Goal: Transaction & Acquisition: Register for event/course

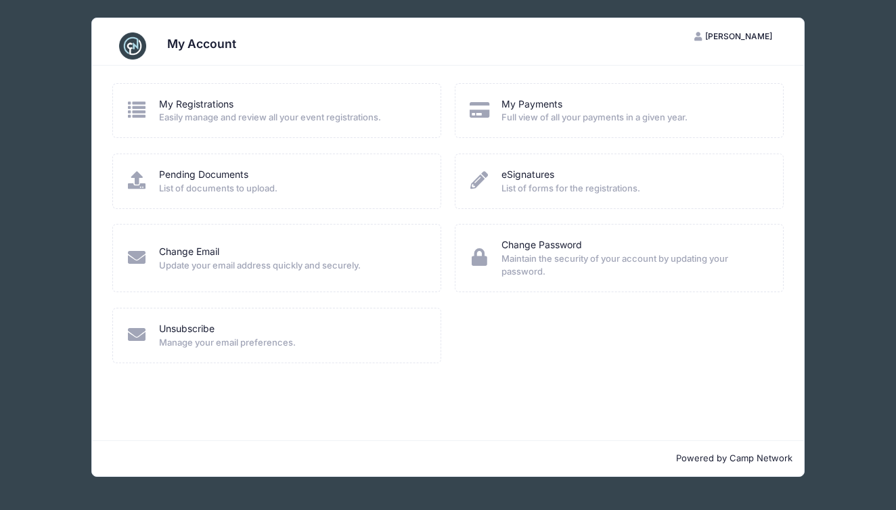
click at [339, 114] on span "Easily manage and review all your event registrations." at bounding box center [291, 118] width 264 height 14
click at [139, 112] on icon at bounding box center [137, 110] width 22 height 18
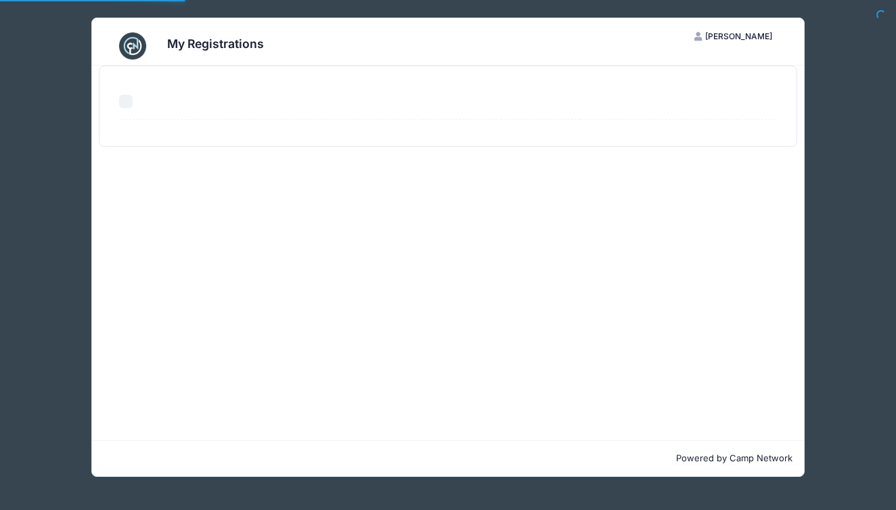
select select "50"
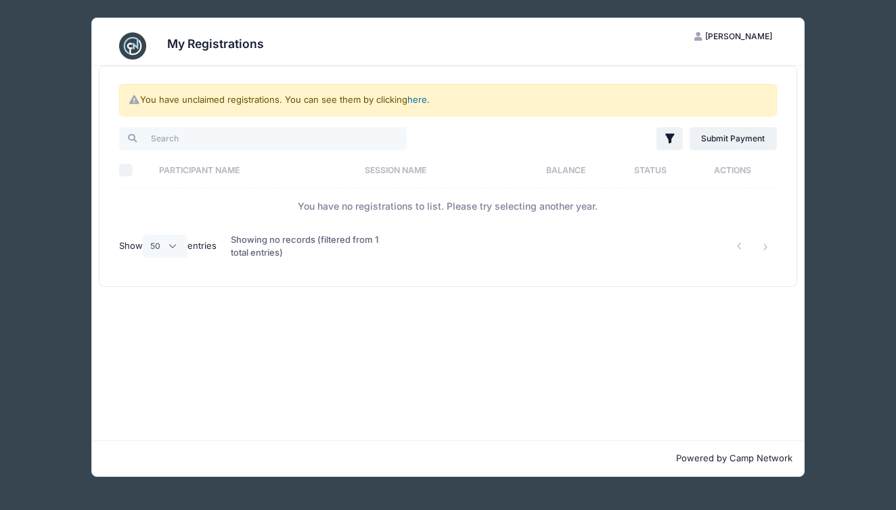
click at [419, 102] on link "here" at bounding box center [417, 99] width 20 height 11
click at [421, 98] on link "here" at bounding box center [417, 99] width 20 height 11
click at [733, 36] on span "[PERSON_NAME]" at bounding box center [738, 36] width 67 height 10
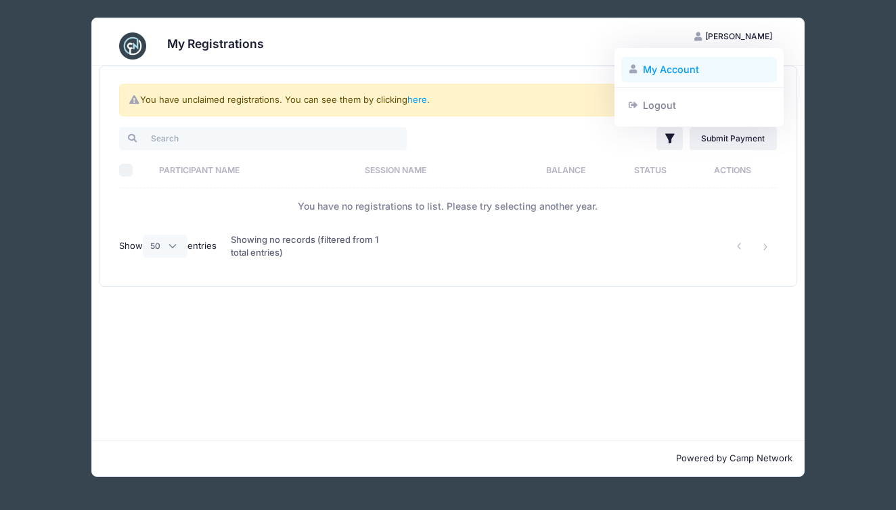
click at [668, 72] on link "My Account" at bounding box center [699, 70] width 156 height 26
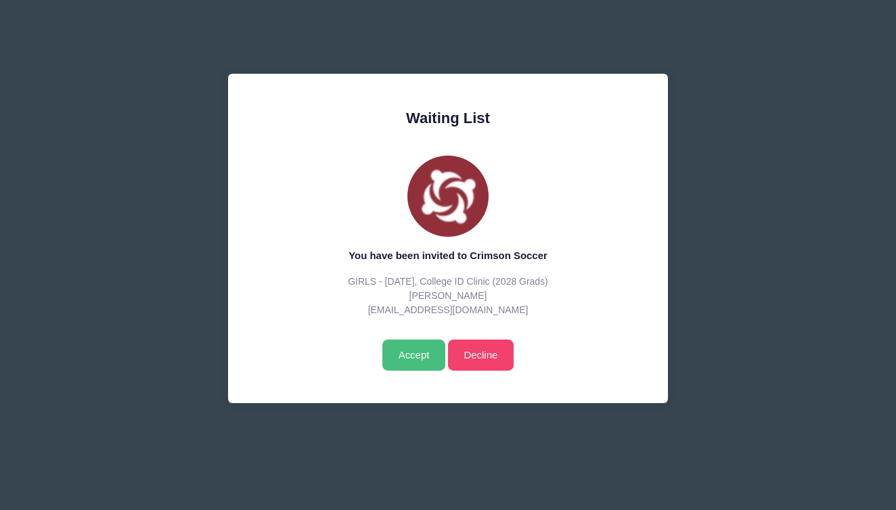
click at [413, 361] on input "Accept" at bounding box center [413, 355] width 63 height 31
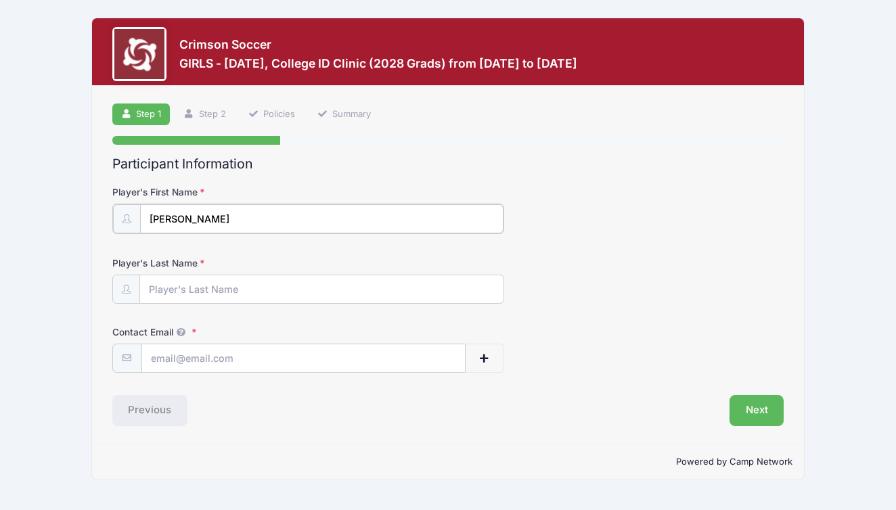
type input "Riley"
type input "Colleran"
type input "[EMAIL_ADDRESS][DOMAIN_NAME]"
click at [765, 408] on button "Next" at bounding box center [756, 409] width 55 height 31
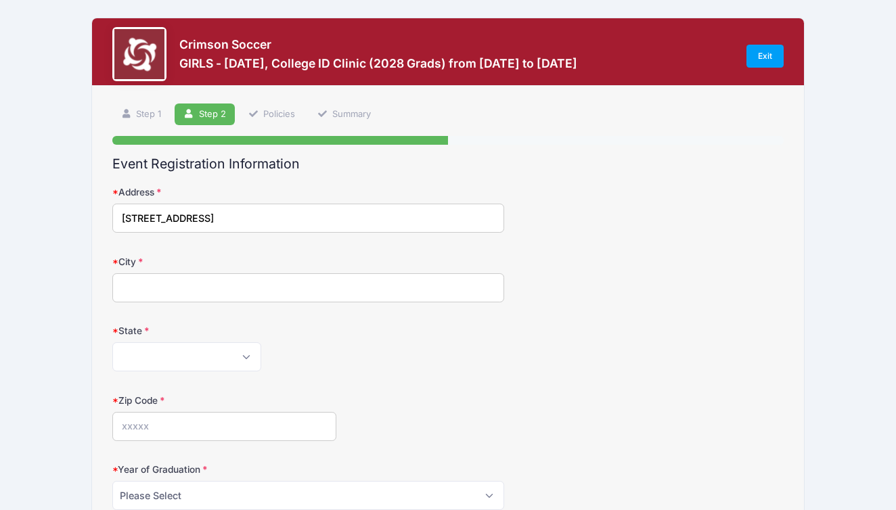
type input "8 Old Farm Road"
type input "Hopkinton"
select select "MA"
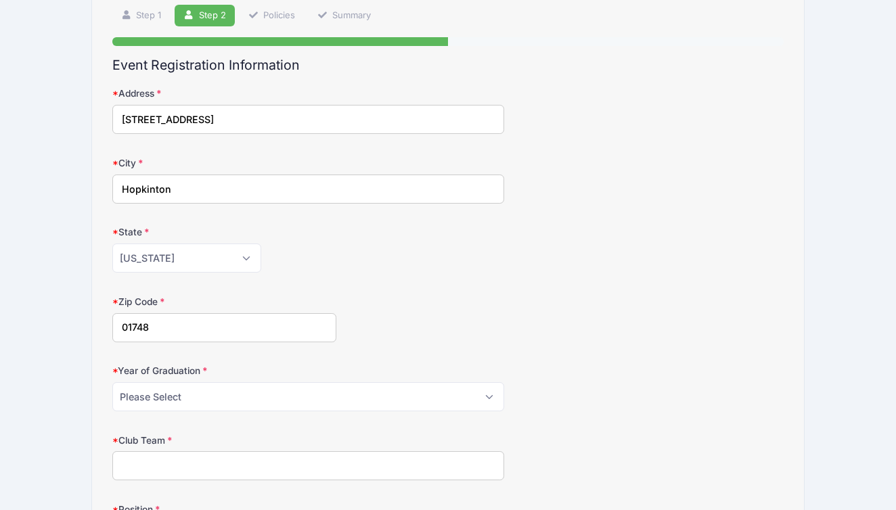
scroll to position [101, 0]
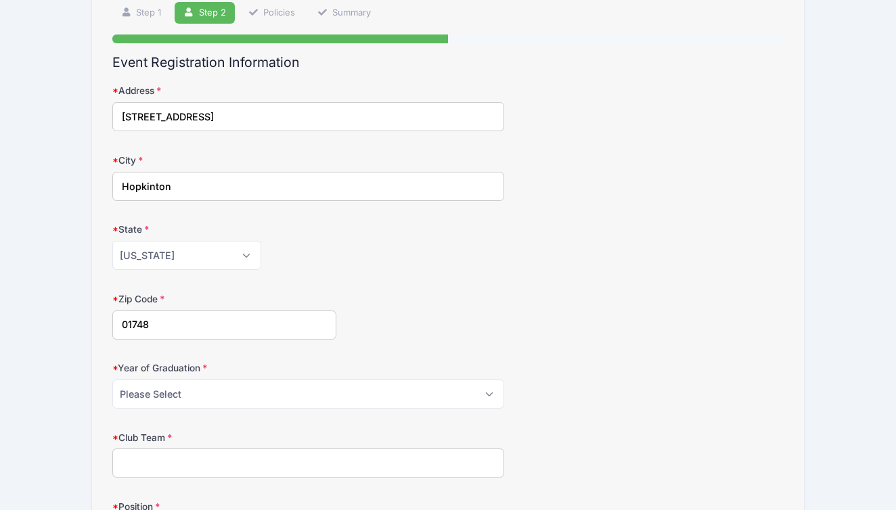
type input "01748"
select select "2028"
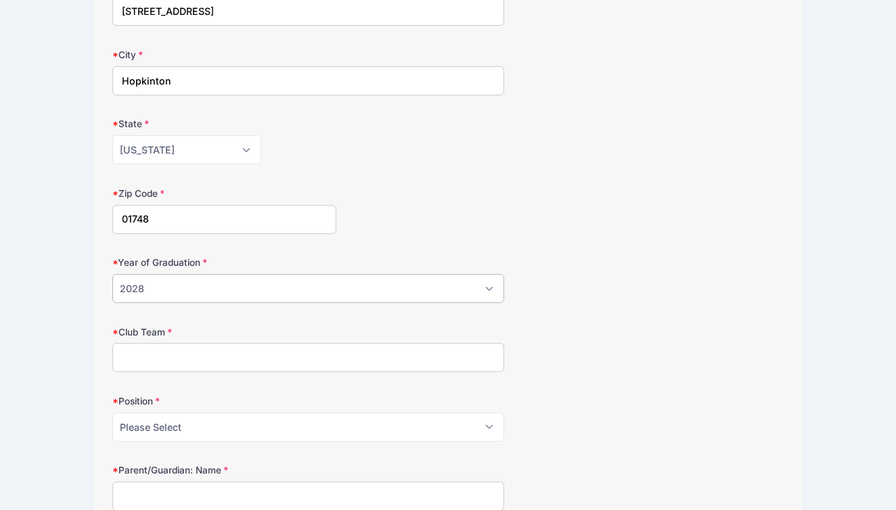
scroll to position [210, 0]
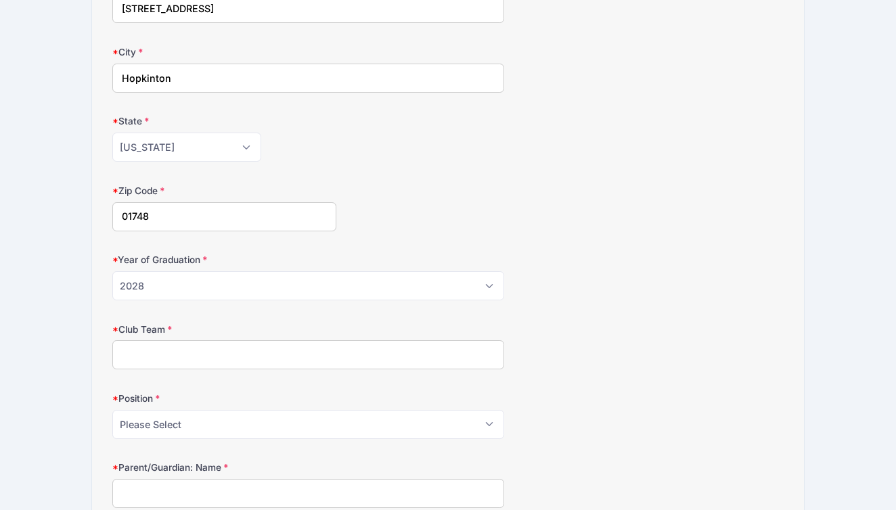
click at [288, 352] on input "Club Team" at bounding box center [308, 354] width 392 height 29
click at [189, 354] on input "FC Stars 2010 National Blue" at bounding box center [308, 354] width 392 height 29
click at [258, 352] on input "FC Stars 2010 Blue National Blue" at bounding box center [308, 354] width 392 height 29
type input "FC Stars 2010 Blue National"
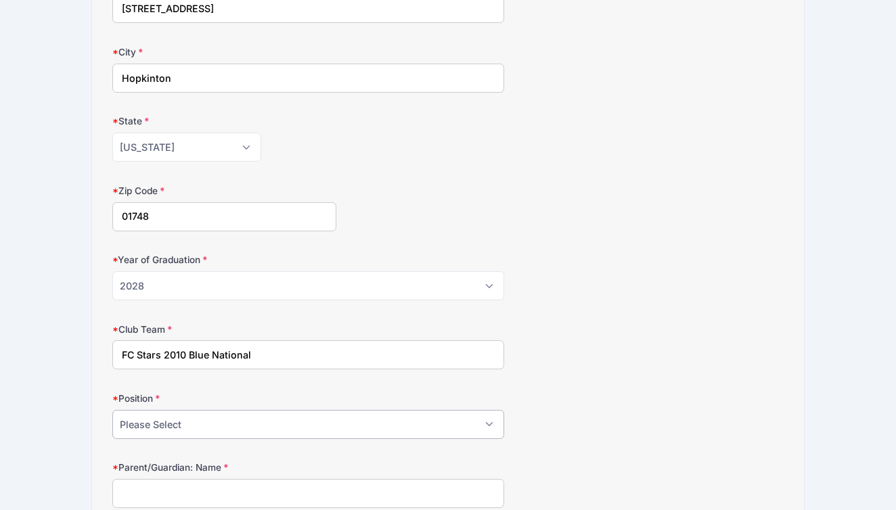
select select "Fwd"
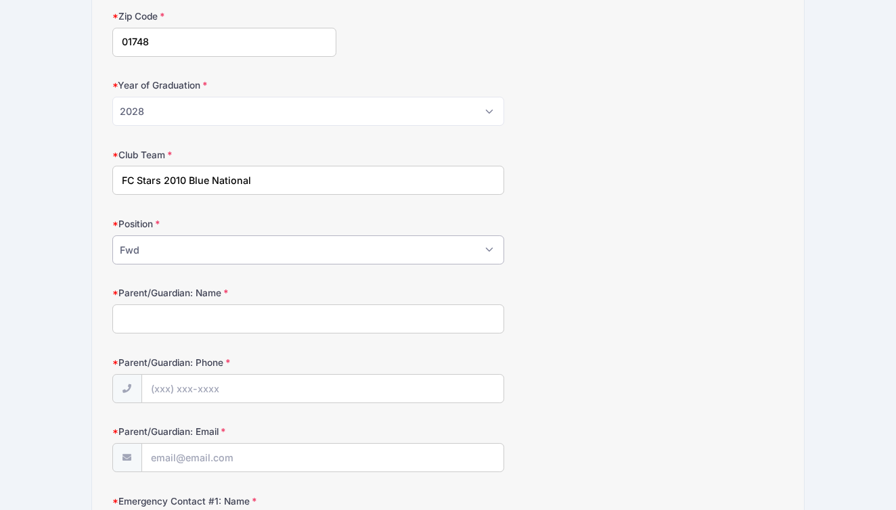
scroll to position [386, 0]
type input "Laura Thompson"
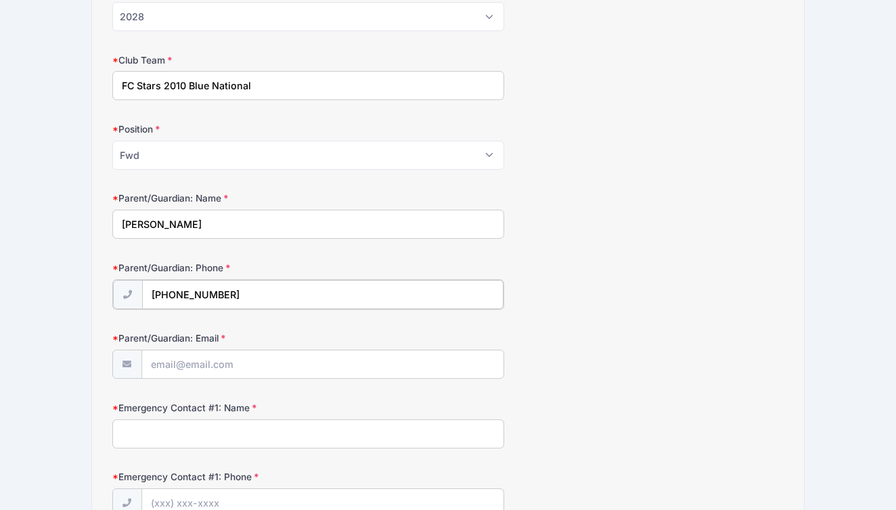
scroll to position [482, 0]
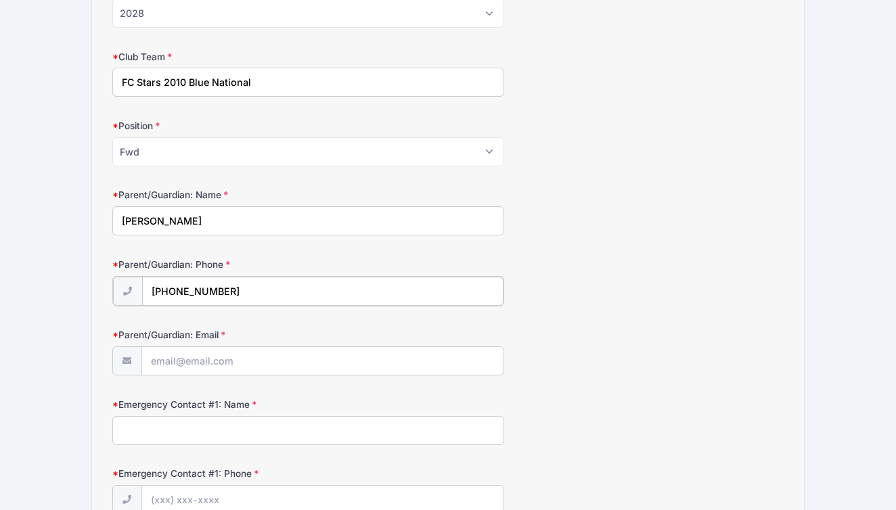
type input "(508) 958-1708"
type input "LauraEthompson23@gmail.com"
type input "Matt Colleran"
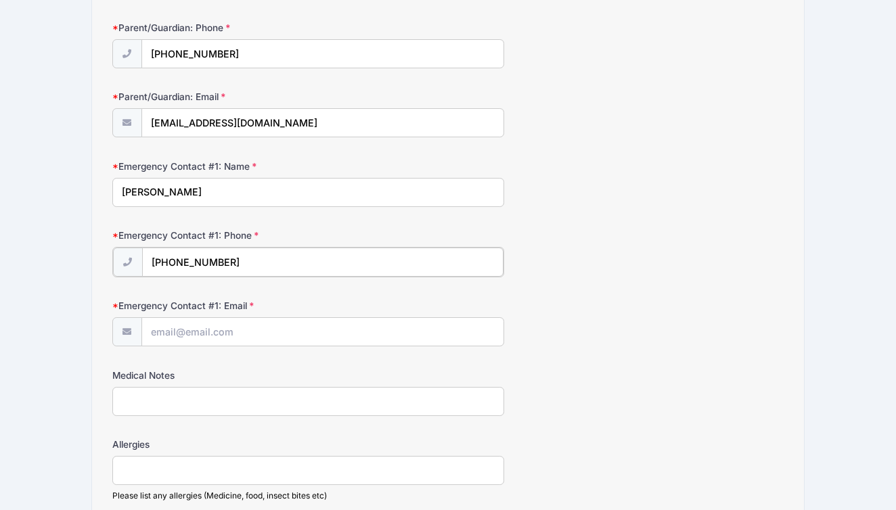
scroll to position [727, 0]
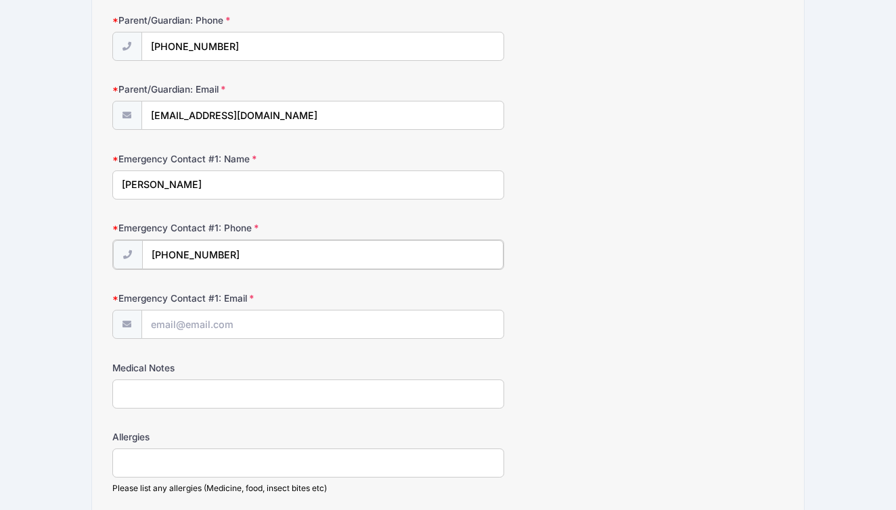
type input "(617) 953-4907"
type input "colleran.matt@gmail.com"
click at [204, 389] on input "Medical Notes" at bounding box center [308, 392] width 392 height 29
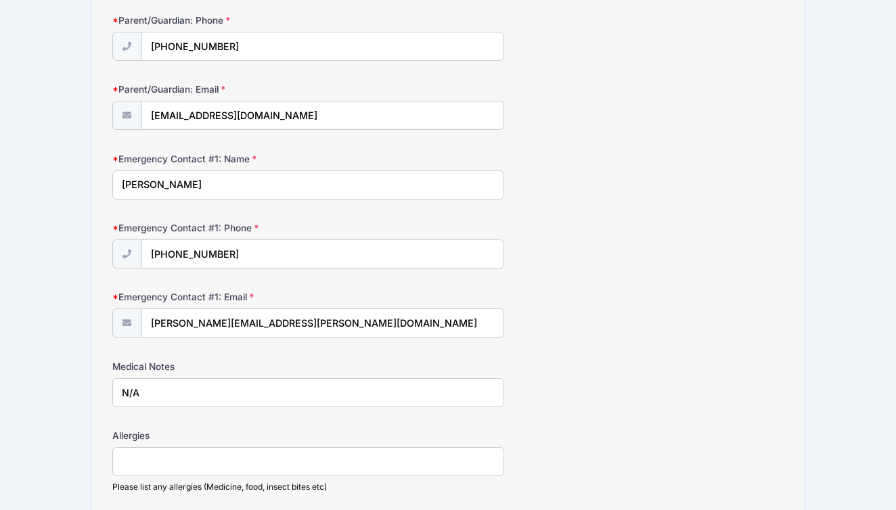
type input "N/A"
click at [179, 454] on input "Allergies" at bounding box center [308, 461] width 392 height 29
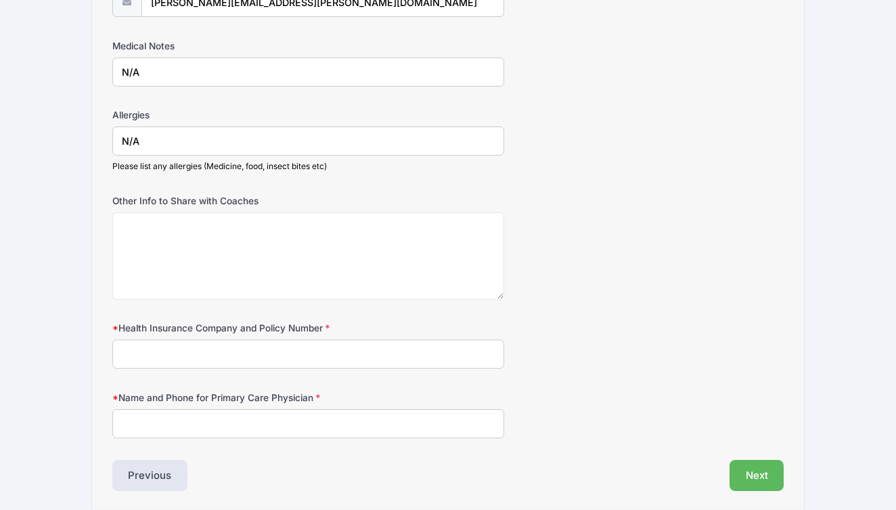
scroll to position [1050, 0]
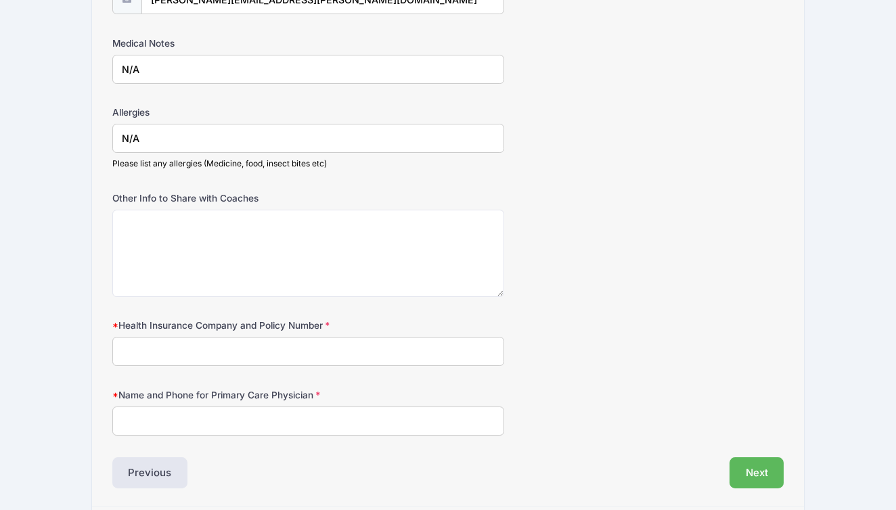
type input "N/A"
type input "Harvard Pilgrim - 6548-158"
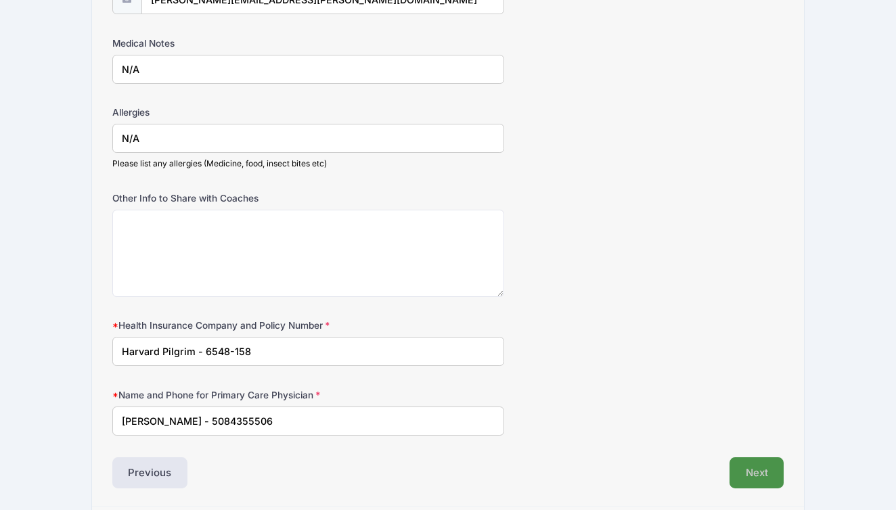
type input "Dr. Stephanie Bodor - 5084355506"
click at [757, 465] on button "Next" at bounding box center [756, 472] width 55 height 31
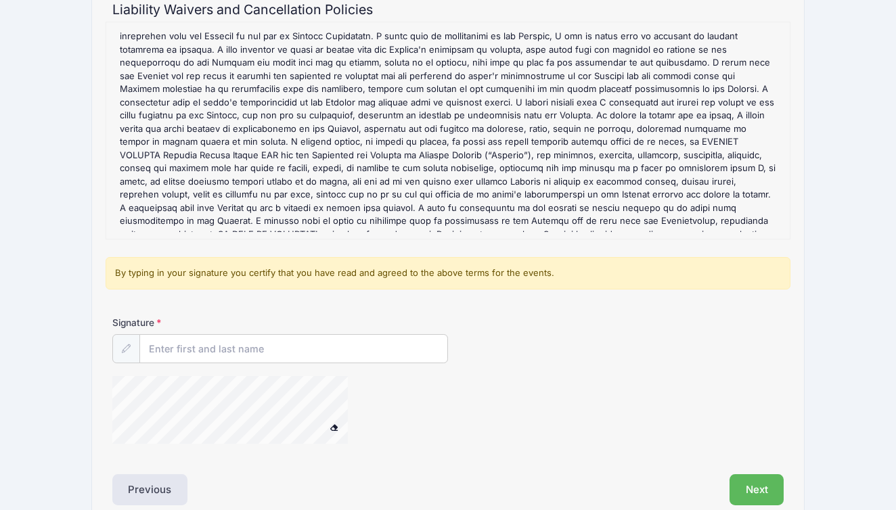
scroll to position [156, 0]
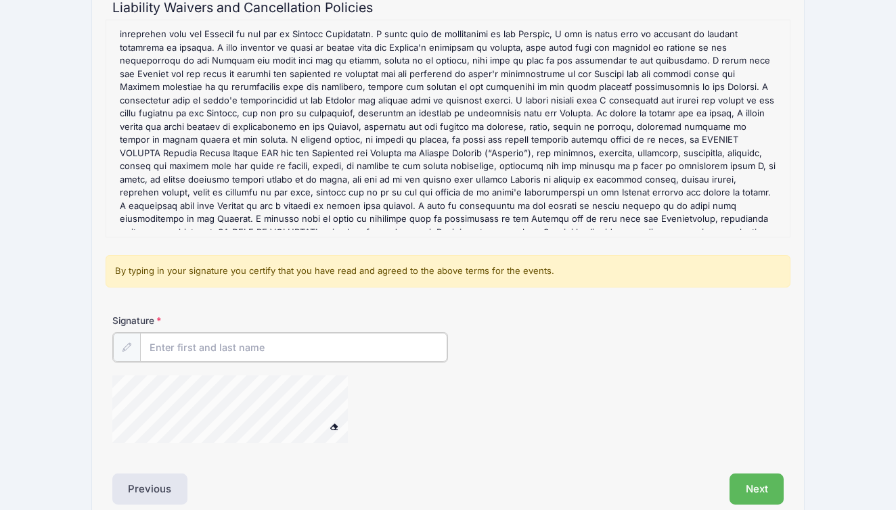
click at [314, 352] on input "Signature" at bounding box center [293, 347] width 307 height 29
type input "L"
drag, startPoint x: 314, startPoint y: 352, endPoint x: 536, endPoint y: 340, distance: 222.9
click at [536, 340] on div "Signature Laura thompson" at bounding box center [448, 337] width 672 height 47
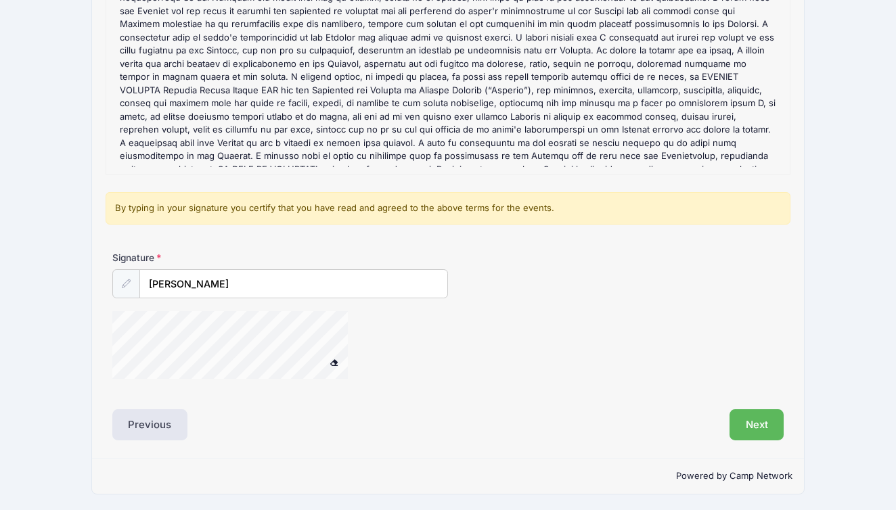
scroll to position [219, 0]
type input "Laura Thompson"
click at [365, 329] on div at bounding box center [247, 348] width 271 height 72
click at [456, 417] on div "Next" at bounding box center [619, 425] width 342 height 31
click at [415, 415] on div "Previous" at bounding box center [277, 425] width 342 height 31
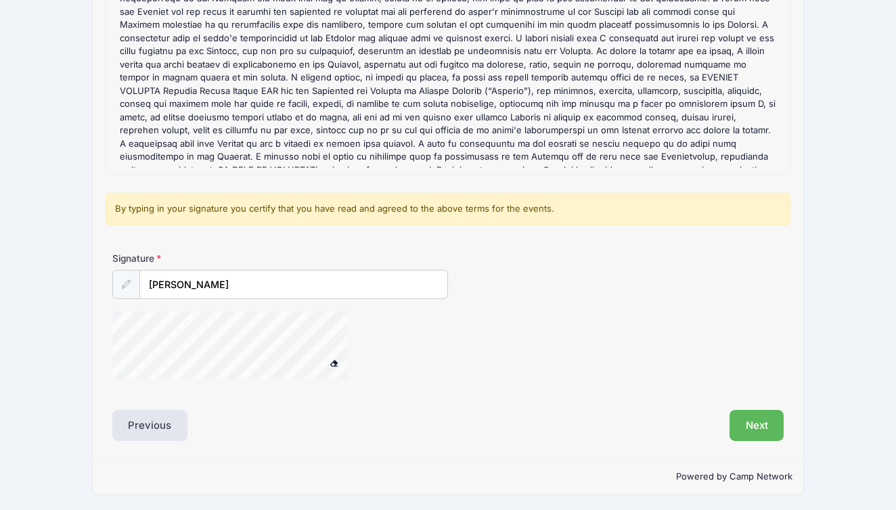
click at [395, 415] on div "Previous" at bounding box center [277, 425] width 342 height 31
click at [755, 425] on button "Next" at bounding box center [756, 425] width 55 height 31
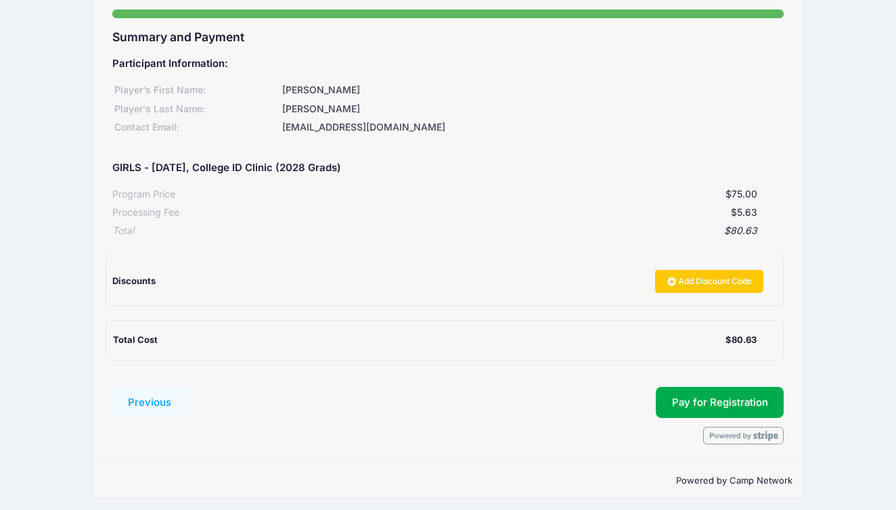
scroll to position [126, 0]
click at [704, 393] on button "Pay for Registration" at bounding box center [720, 403] width 129 height 31
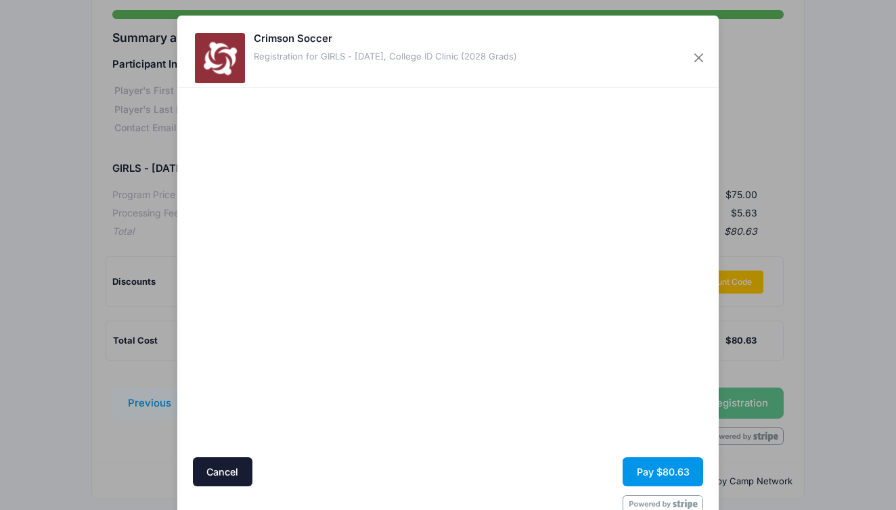
click at [653, 473] on button "Pay $80.63" at bounding box center [662, 471] width 81 height 29
click at [668, 474] on button "Pay $80.63" at bounding box center [662, 471] width 81 height 29
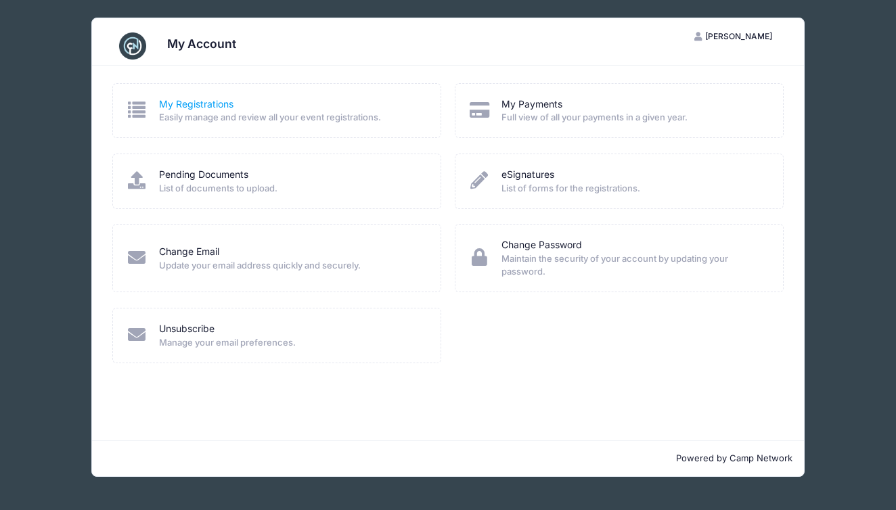
click at [177, 106] on link "My Registrations" at bounding box center [196, 104] width 74 height 14
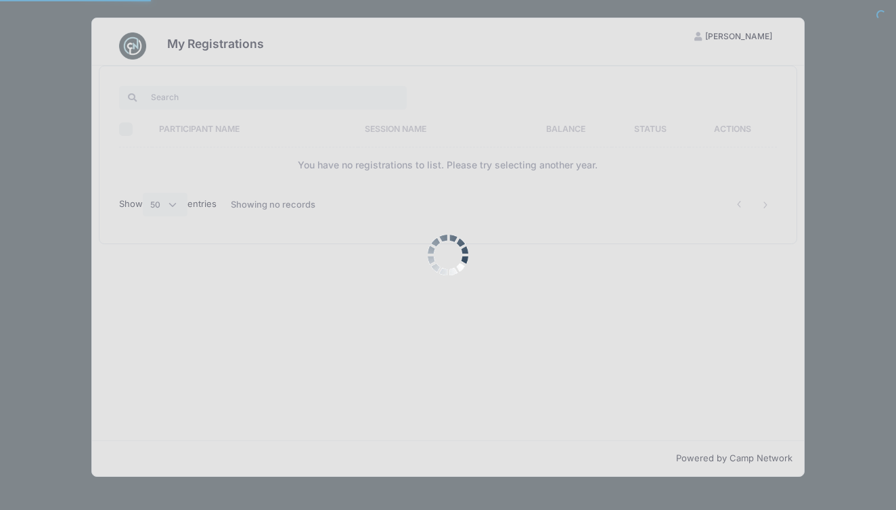
select select "50"
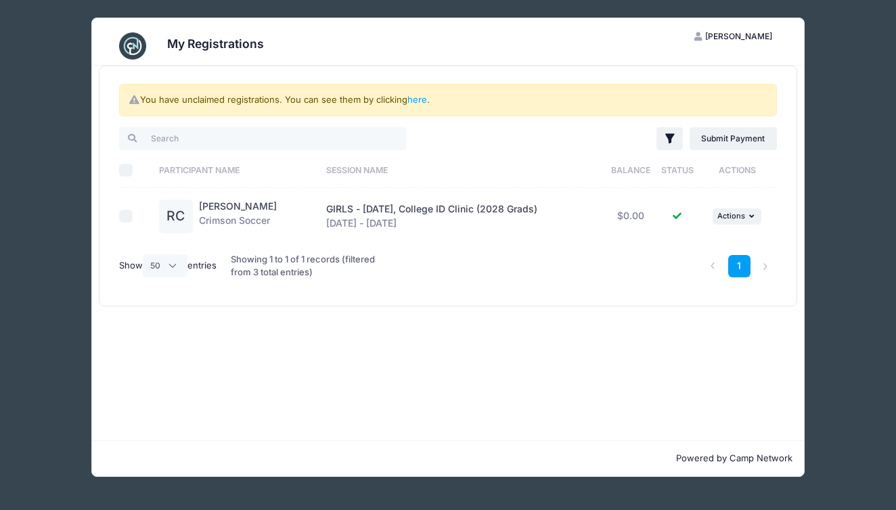
click at [752, 38] on span "[PERSON_NAME]" at bounding box center [738, 36] width 67 height 10
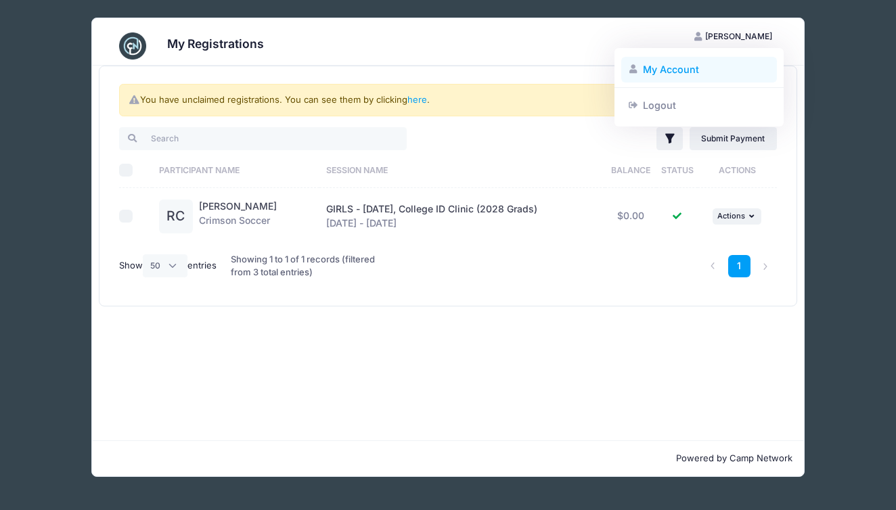
click at [676, 64] on link "My Account" at bounding box center [699, 70] width 156 height 26
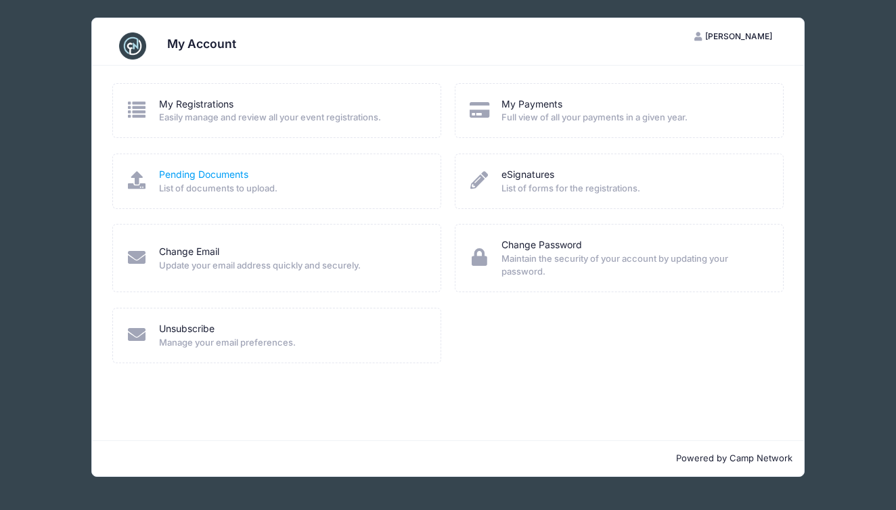
click at [203, 170] on link "Pending Documents" at bounding box center [203, 175] width 89 height 14
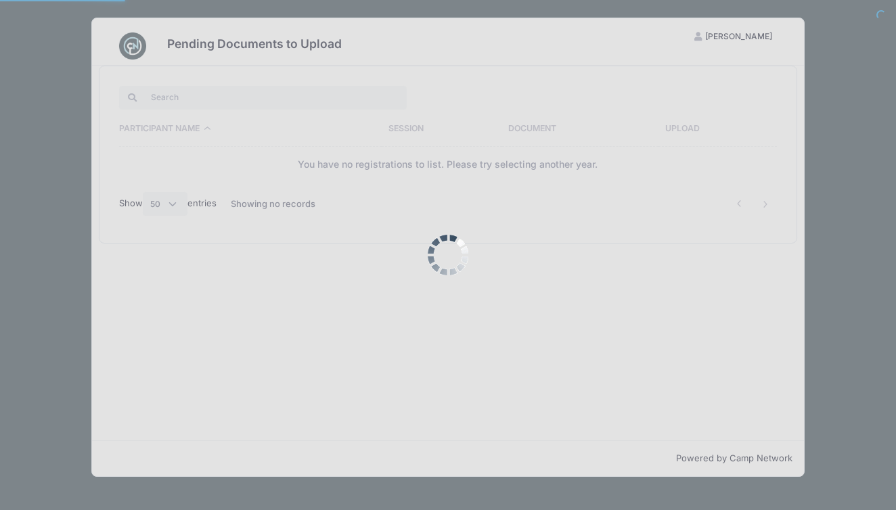
select select "50"
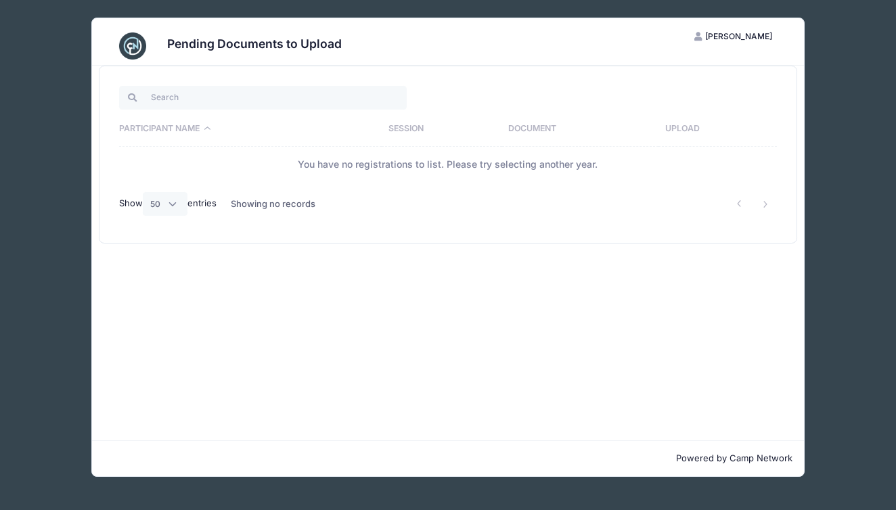
click at [736, 40] on span "[PERSON_NAME]" at bounding box center [738, 36] width 67 height 10
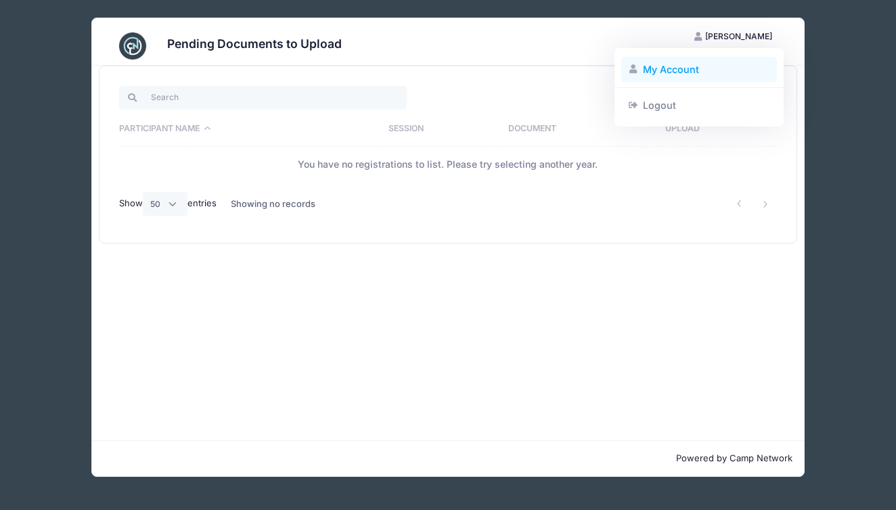
click at [679, 69] on link "My Account" at bounding box center [699, 70] width 156 height 26
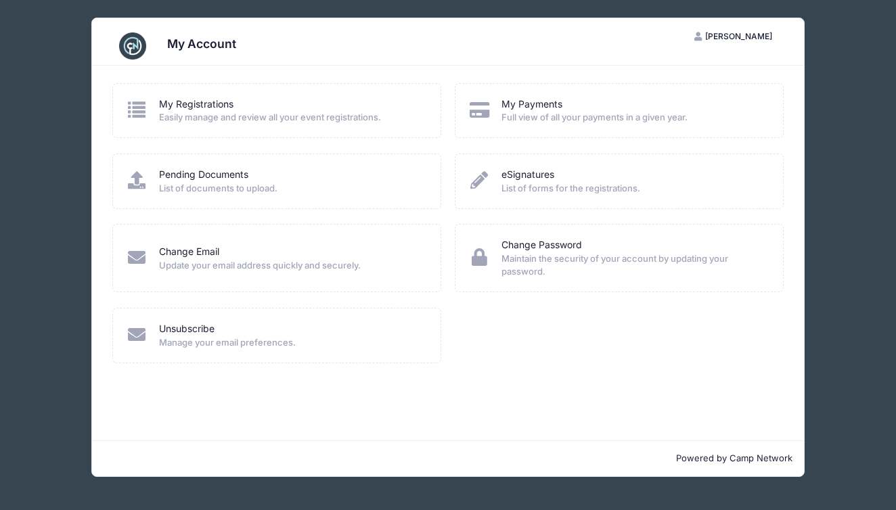
click at [40, 215] on div "My Account [PERSON_NAME] My Account Logout My Registrations Easily manage and r…" at bounding box center [447, 247] width 855 height 495
